Goal: Task Accomplishment & Management: Complete application form

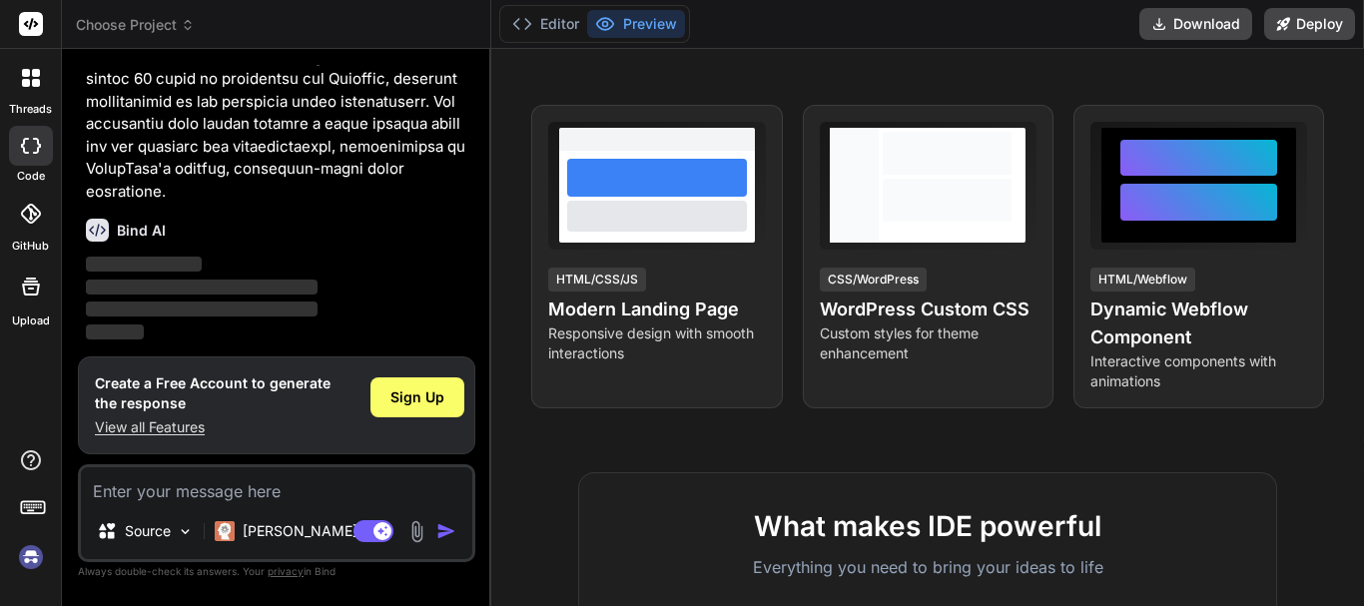
scroll to position [3593, 0]
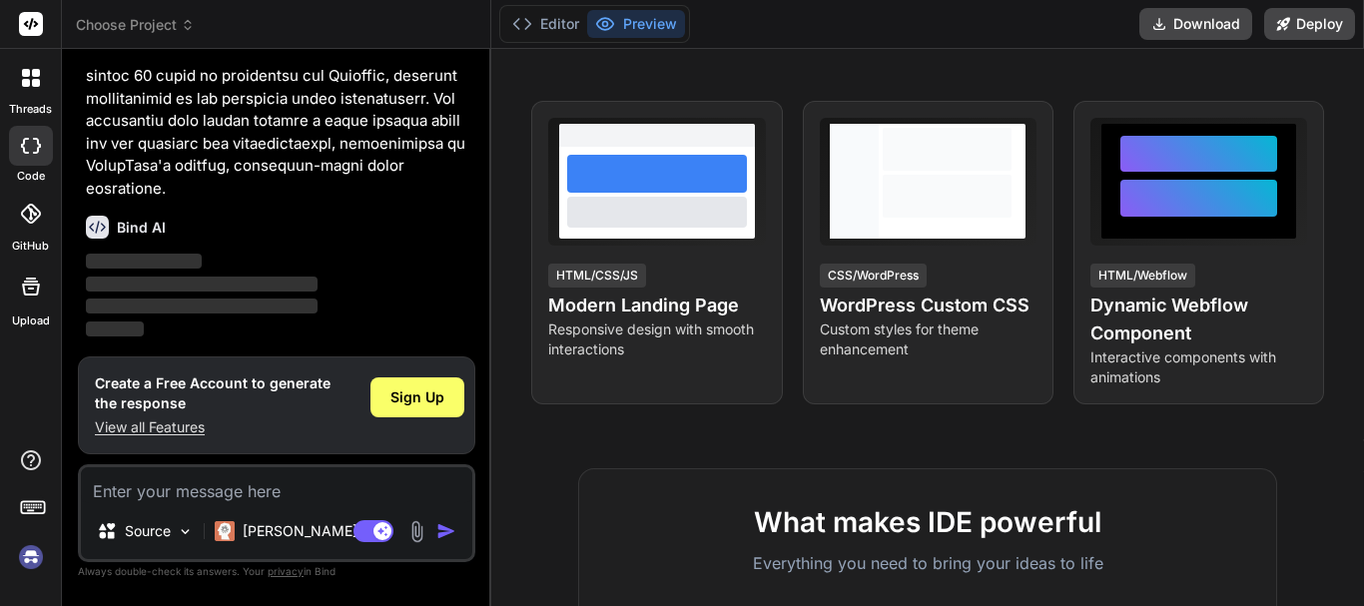
scroll to position [423, 0]
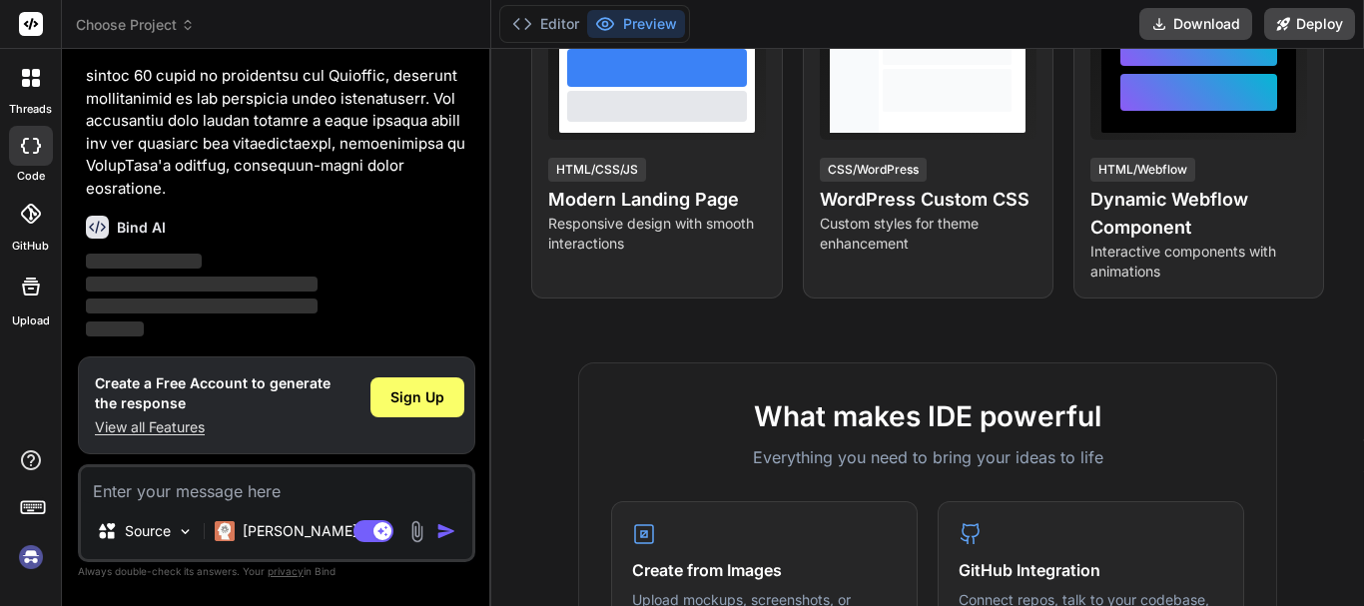
type textarea "x"
click at [435, 381] on span "Sign Up" at bounding box center [413, 391] width 54 height 20
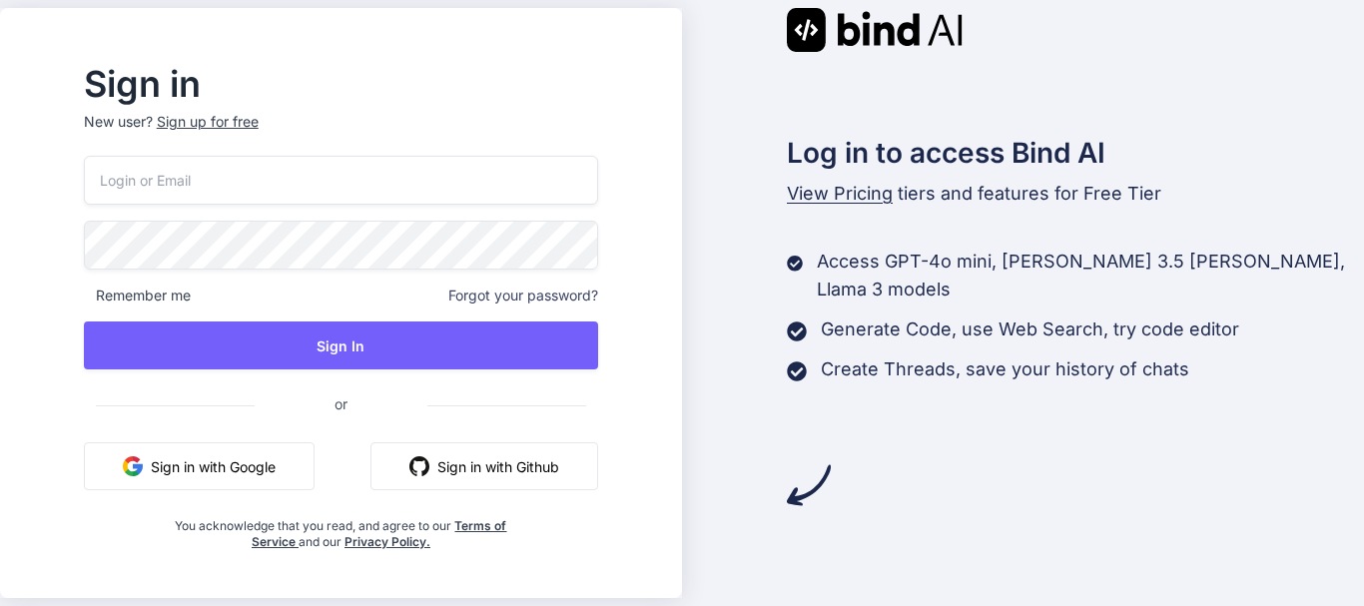
click at [252, 473] on button "Sign in with Google" at bounding box center [199, 466] width 231 height 48
click at [1036, 397] on div "Log in to access Bind AI View Pricing tiers and features for Free Tier Access G…" at bounding box center [1023, 257] width 682 height 499
